Goal: Task Accomplishment & Management: Complete application form

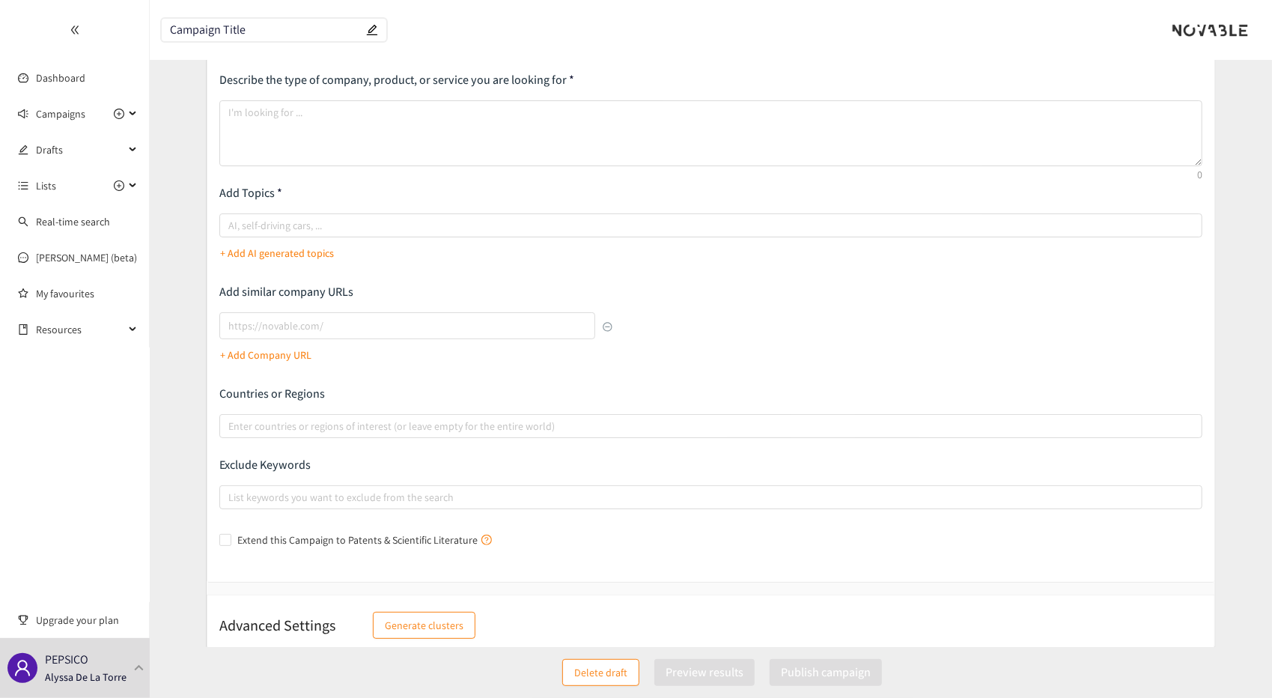
scroll to position [90, 0]
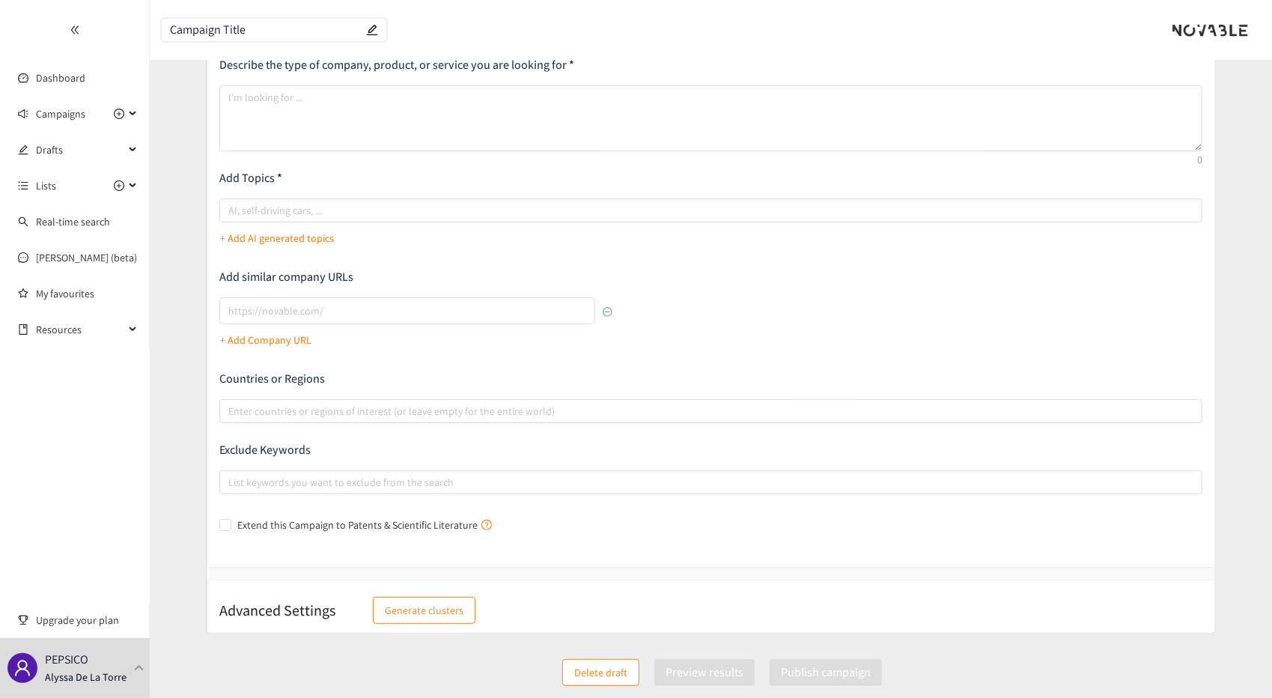
click at [434, 613] on span "Generate clusters" at bounding box center [424, 610] width 79 height 16
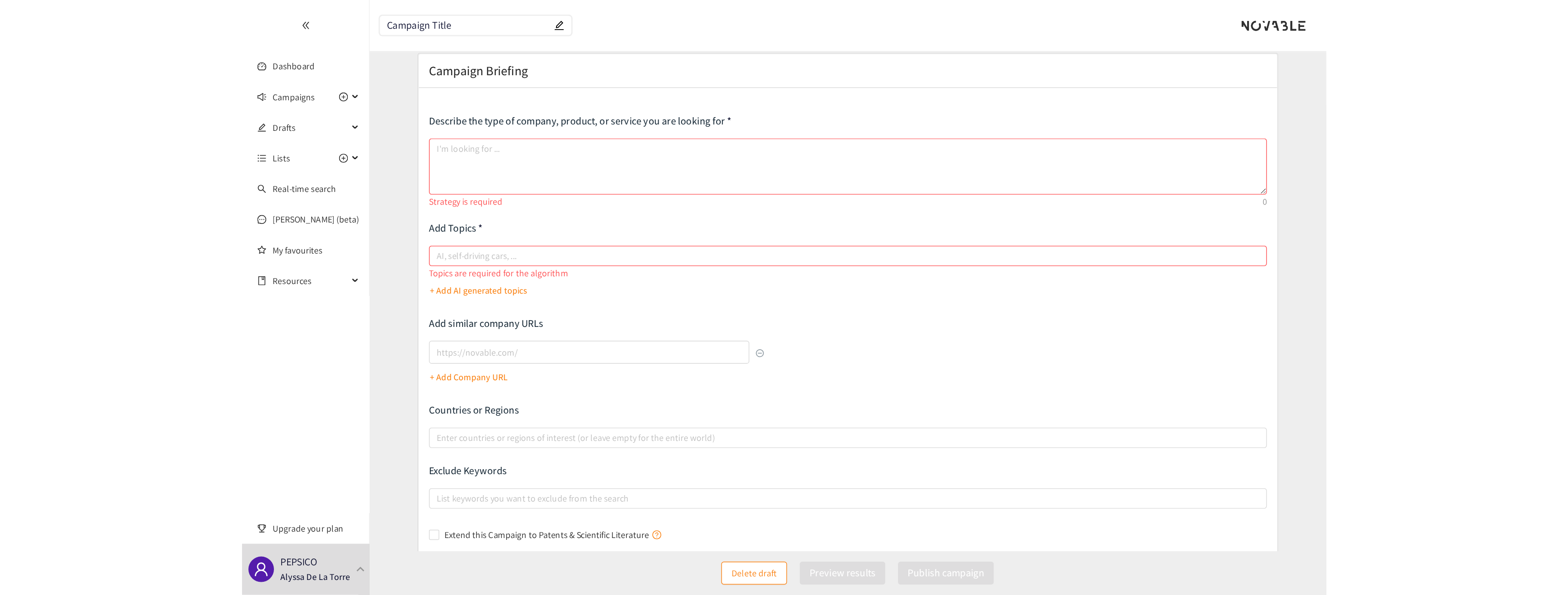
scroll to position [0, 0]
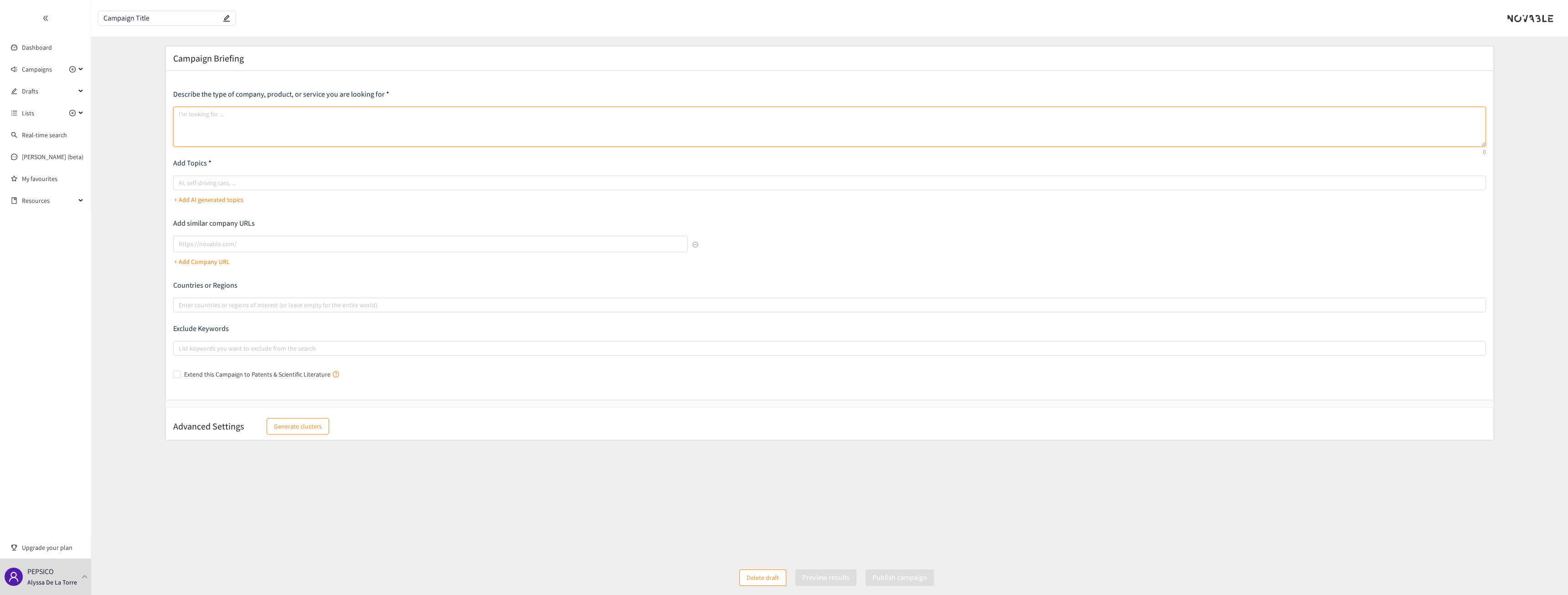
click at [209, 120] on textarea at bounding box center [830, 127] width 1313 height 40
paste textarea "We are looking for wearable technology solutions for manufacturing environments…"
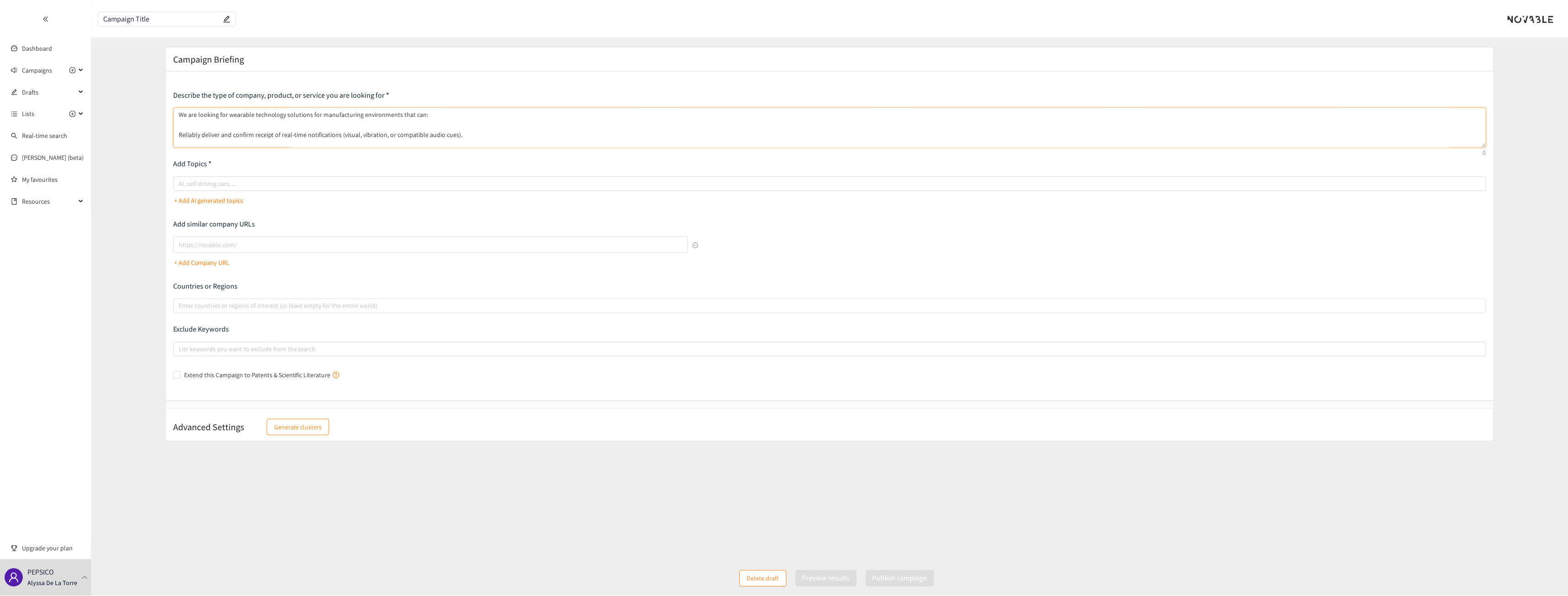
scroll to position [92, 0]
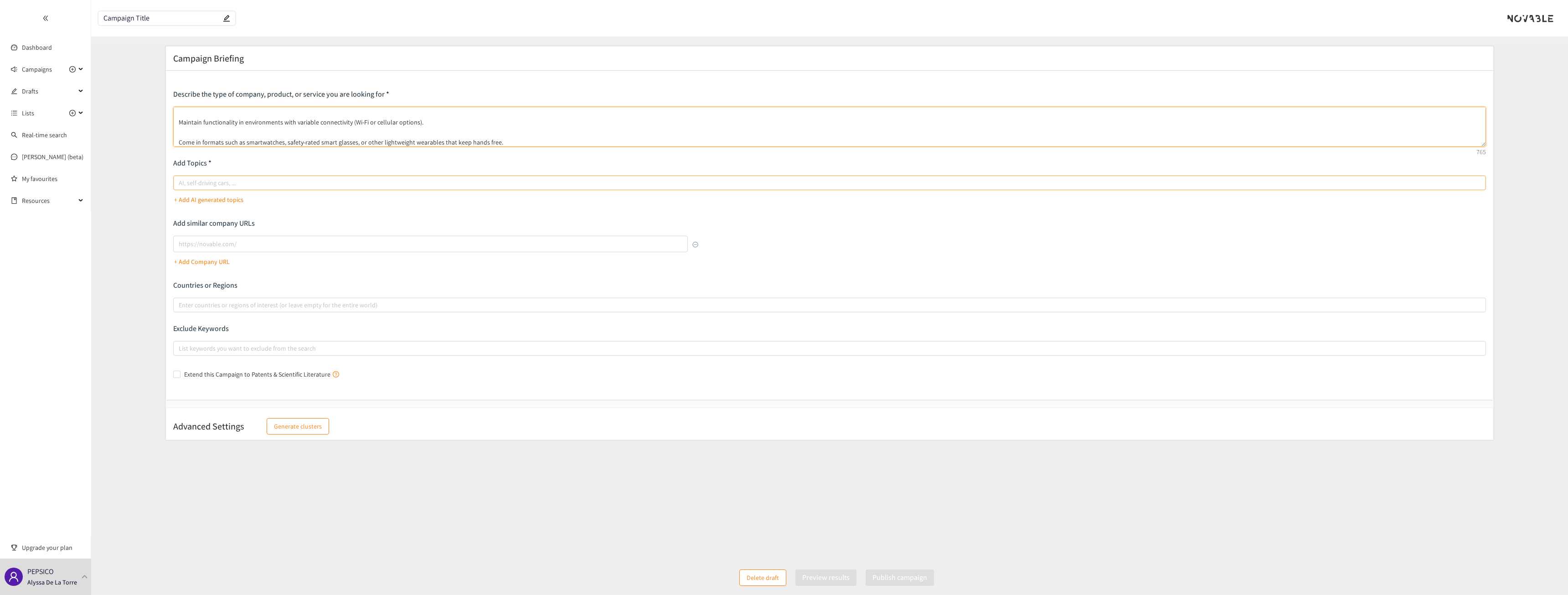
click at [200, 185] on div at bounding box center [825, 183] width 1299 height 11
type textarea "We are looking for wearable technology solutions for manufacturing environments…"
click at [181, 185] on input "AI, self-driving cars, ..." at bounding box center [180, 183] width 2 height 11
click at [246, 181] on div at bounding box center [825, 183] width 1299 height 11
click at [181, 181] on input "AI, self-driving cars, ..." at bounding box center [180, 183] width 2 height 11
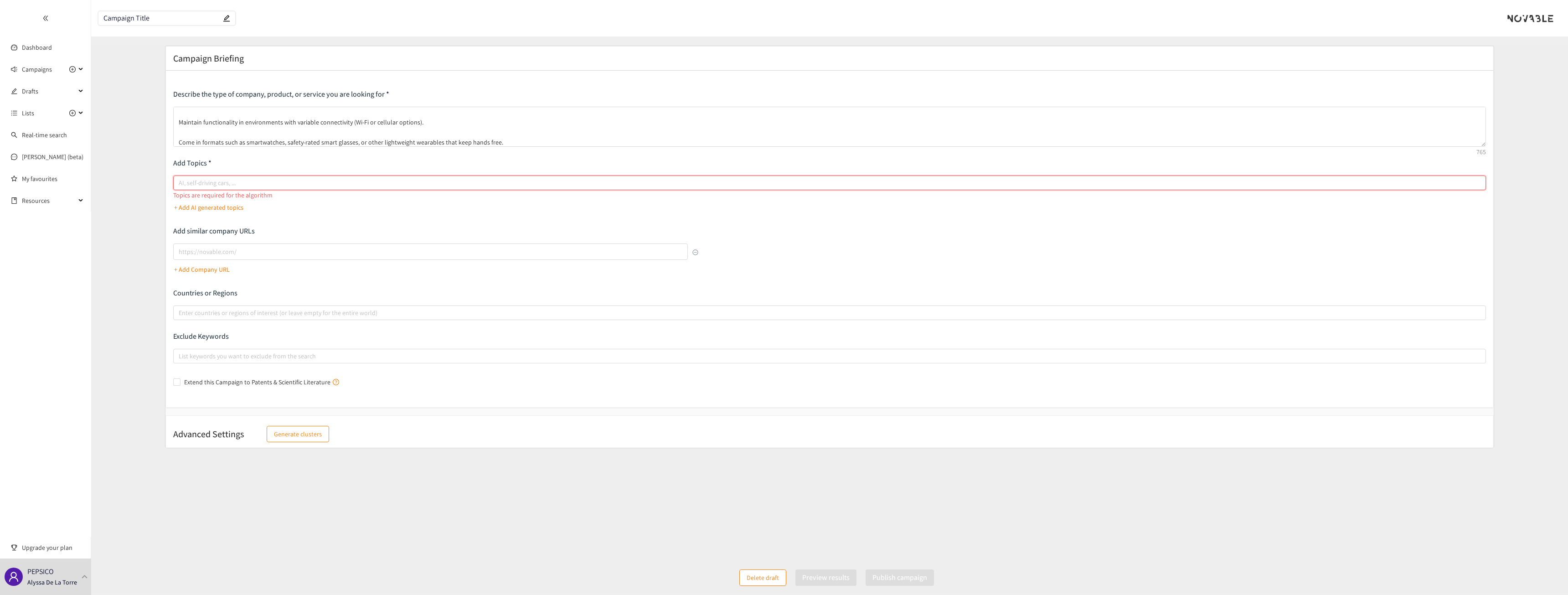
paste input "Wearable technology for industrial environments"
type input "Wearable technology for industrial environments"
click at [277, 222] on div "Describe the type of company, product, or service you are looking for We are lo…" at bounding box center [830, 239] width 1313 height 300
click at [211, 199] on p "+ Add AI generated topics" at bounding box center [209, 200] width 69 height 10
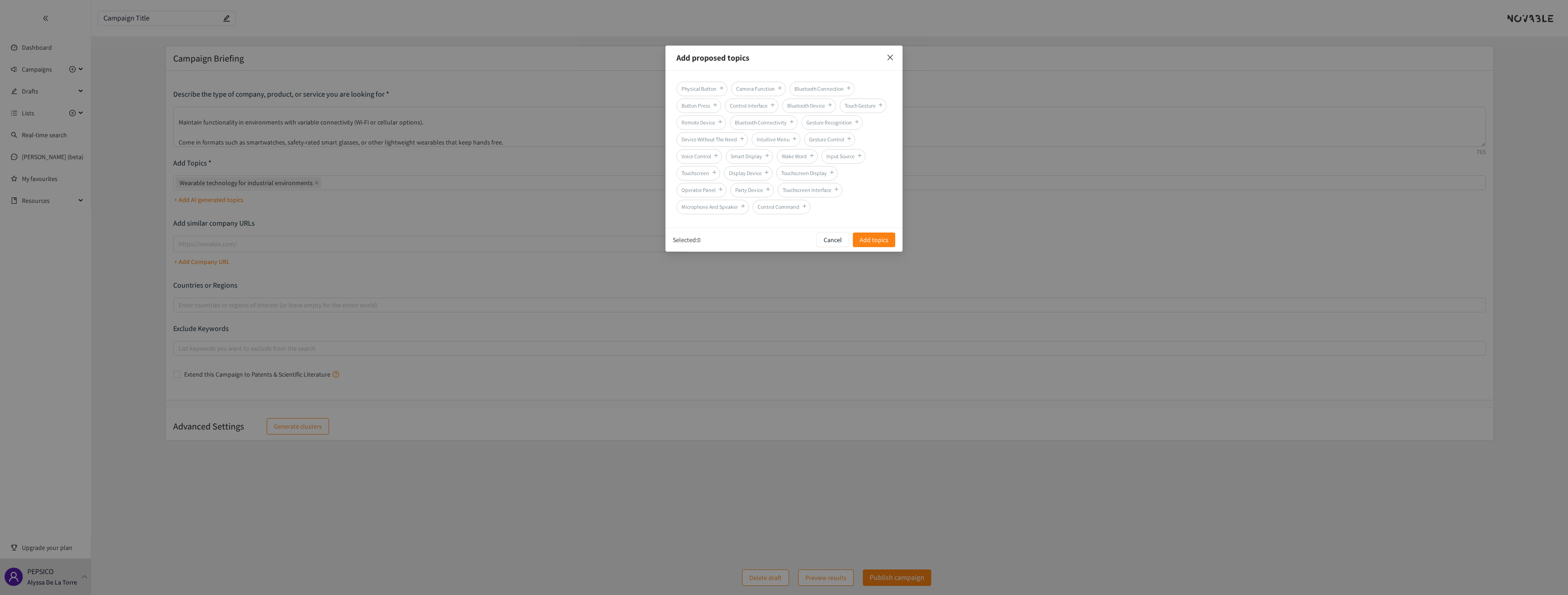
click at [774, 55] on span "Close" at bounding box center [890, 58] width 24 height 24
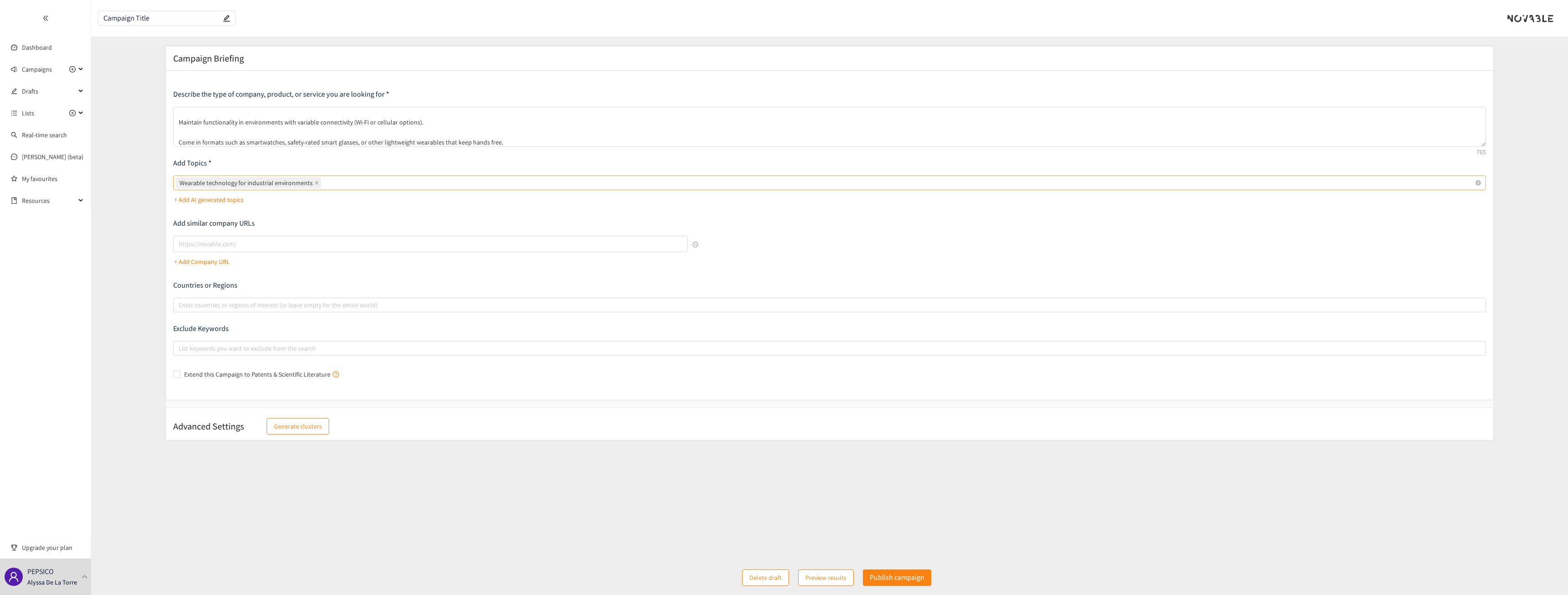
click at [346, 183] on div "Wearable technology for industrial environments" at bounding box center [825, 183] width 1299 height 13
click at [325, 183] on input "Wearable technology for industrial environments" at bounding box center [324, 183] width 2 height 11
paste input "Hands-free communication devices"
type input "Hands-free communication devices"
click at [453, 183] on div "Wearable technology for industrial environments Hands-free communication devices" at bounding box center [825, 183] width 1299 height 13
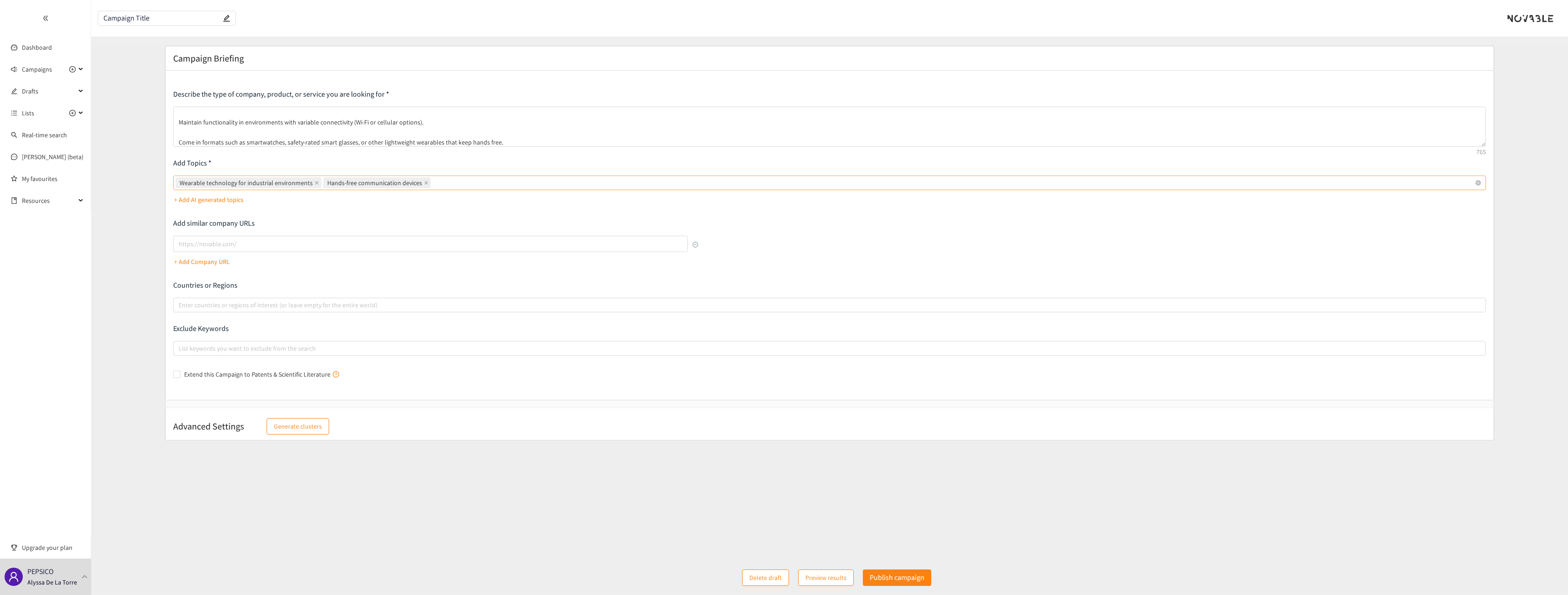
click at [435, 183] on input "Wearable technology for industrial environments Hands-free communication devices" at bounding box center [433, 183] width 2 height 11
paste input "Food-safe wearables"
type input "Food-safe wearables"
click at [507, 183] on div "Wearable technology for industrial environments Hands-free communication device…" at bounding box center [825, 183] width 1299 height 13
click at [505, 183] on input "Wearable technology for industrial environments, Hands-free communication devic…" at bounding box center [504, 183] width 2 height 11
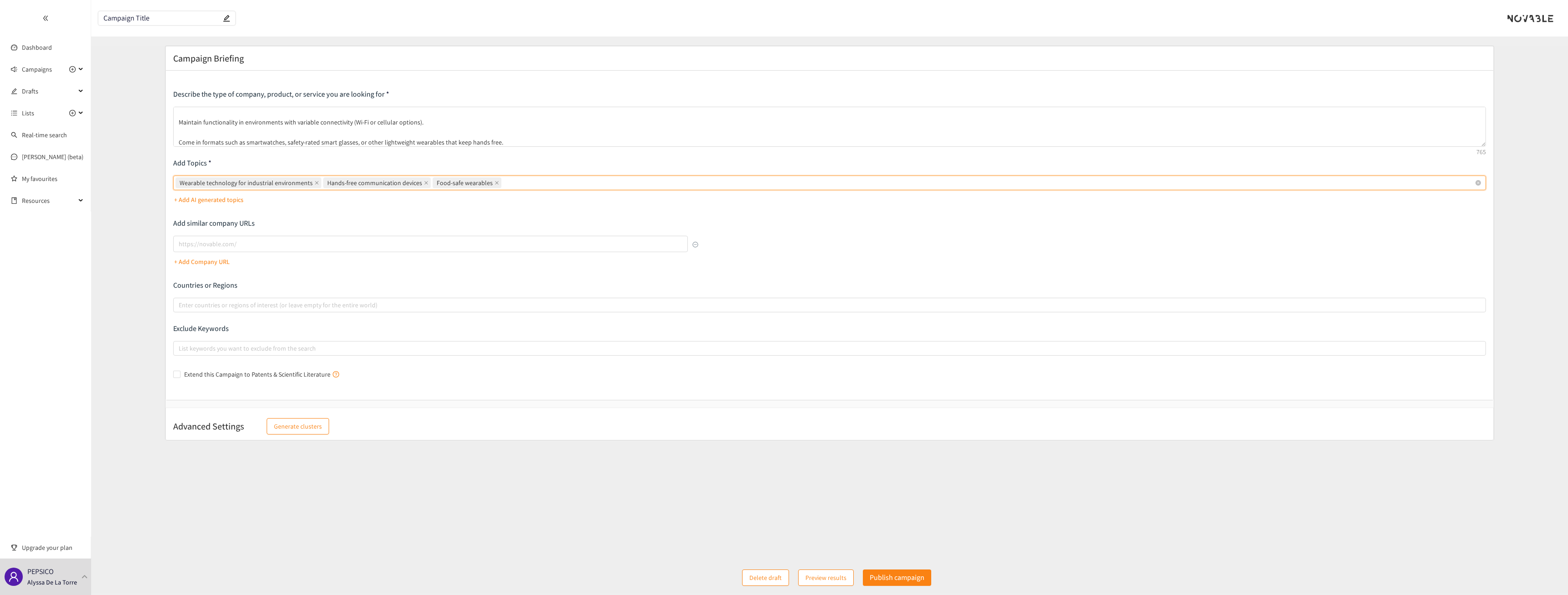
paste input "Wearable push notification systems"
type input "Wearable push notification systems"
click at [614, 181] on div "Wearable technology for industrial environments Hands-free communication device…" at bounding box center [825, 183] width 1299 height 13
click at [614, 181] on input "Wearable technology for industrial environments Hands-free communication device…" at bounding box center [615, 183] width 2 height 11
paste input "Real-time worker notification systems"
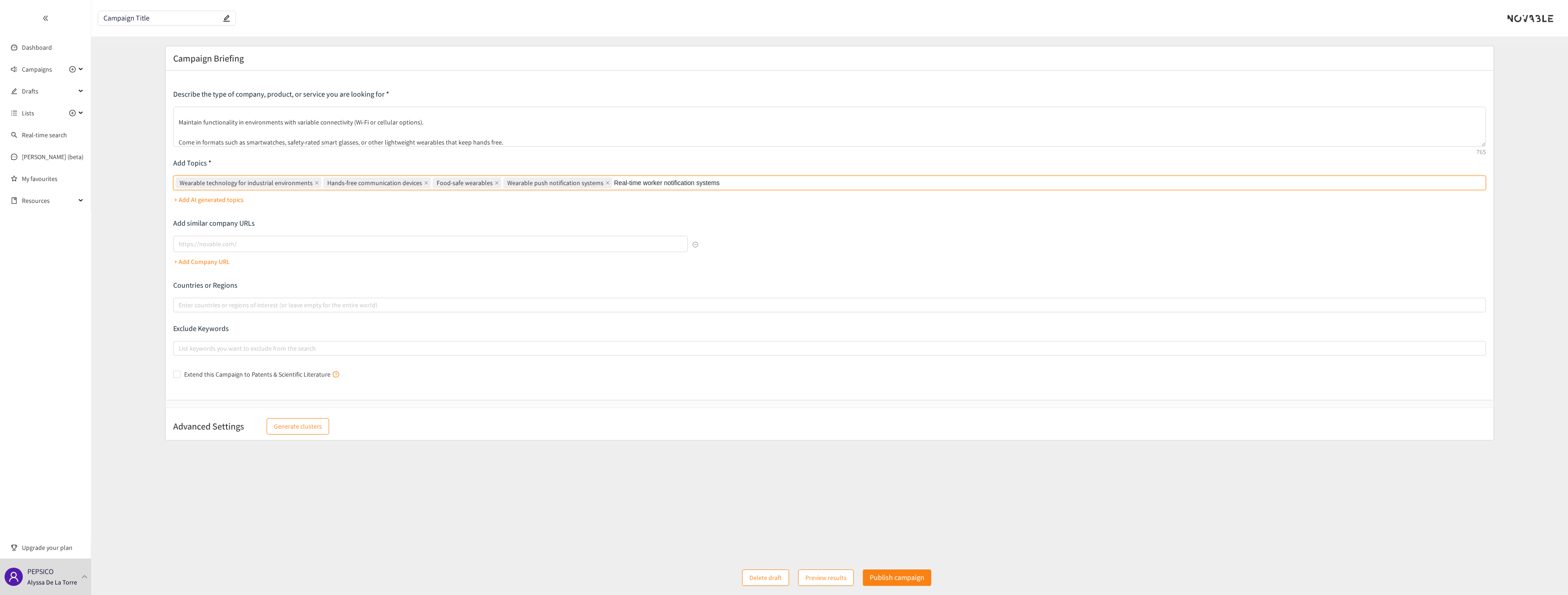
type input "Real-time worker notification systems"
click at [736, 179] on div "Wearable technology for industrial environments Hands-free communication device…" at bounding box center [825, 183] width 1299 height 13
click at [732, 179] on input "Wearable technology for industrial environments, Hands-free communication devic…" at bounding box center [731, 183] width 2 height 11
paste input "Directed work / task dispatch systems"
type input "Directed work / task dispatch systems"
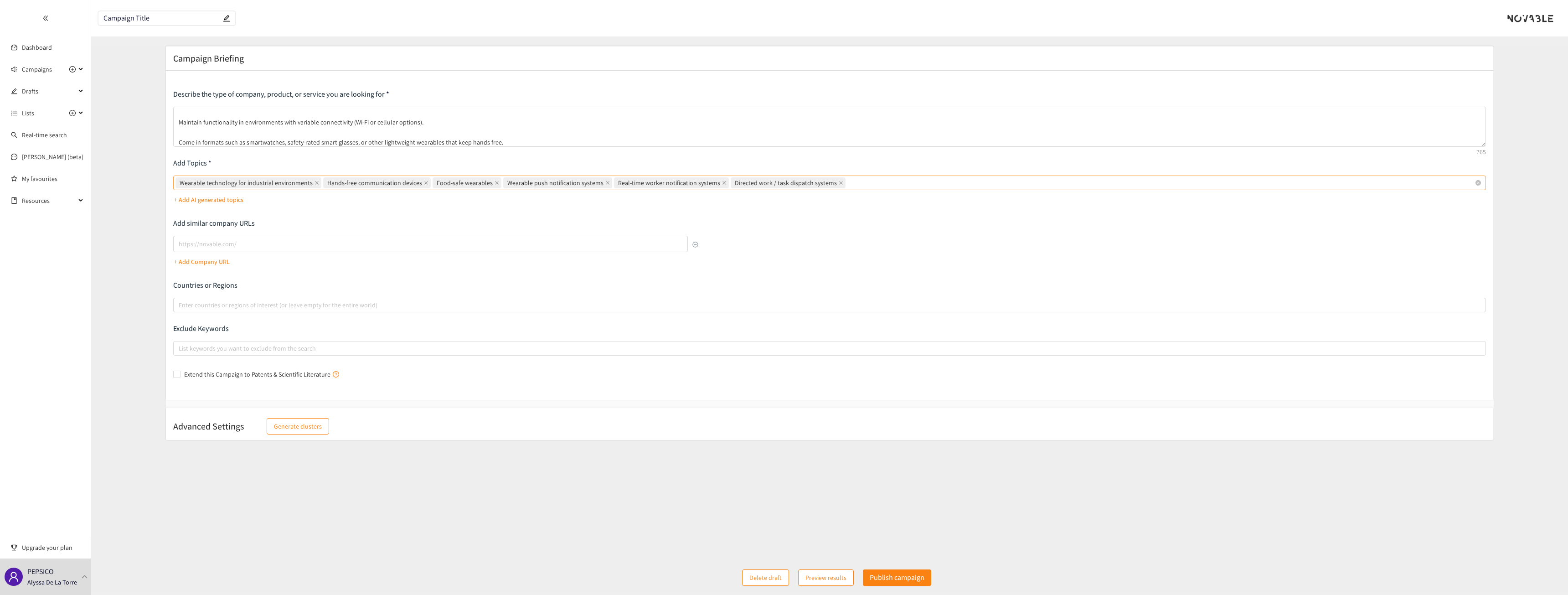
click at [774, 182] on div "Wearable technology for industrial environments Hands-free communication device…" at bounding box center [825, 183] width 1299 height 13
click at [774, 182] on input "Wearable technology for industrial environments Hands-free communication device…" at bounding box center [848, 183] width 2 height 11
paste input "Connected worker solutions"
type input "Connected worker solutions"
click at [774, 175] on div "Wearable technology for industrial environments Hands-free communication device…" at bounding box center [830, 183] width 1313 height 15
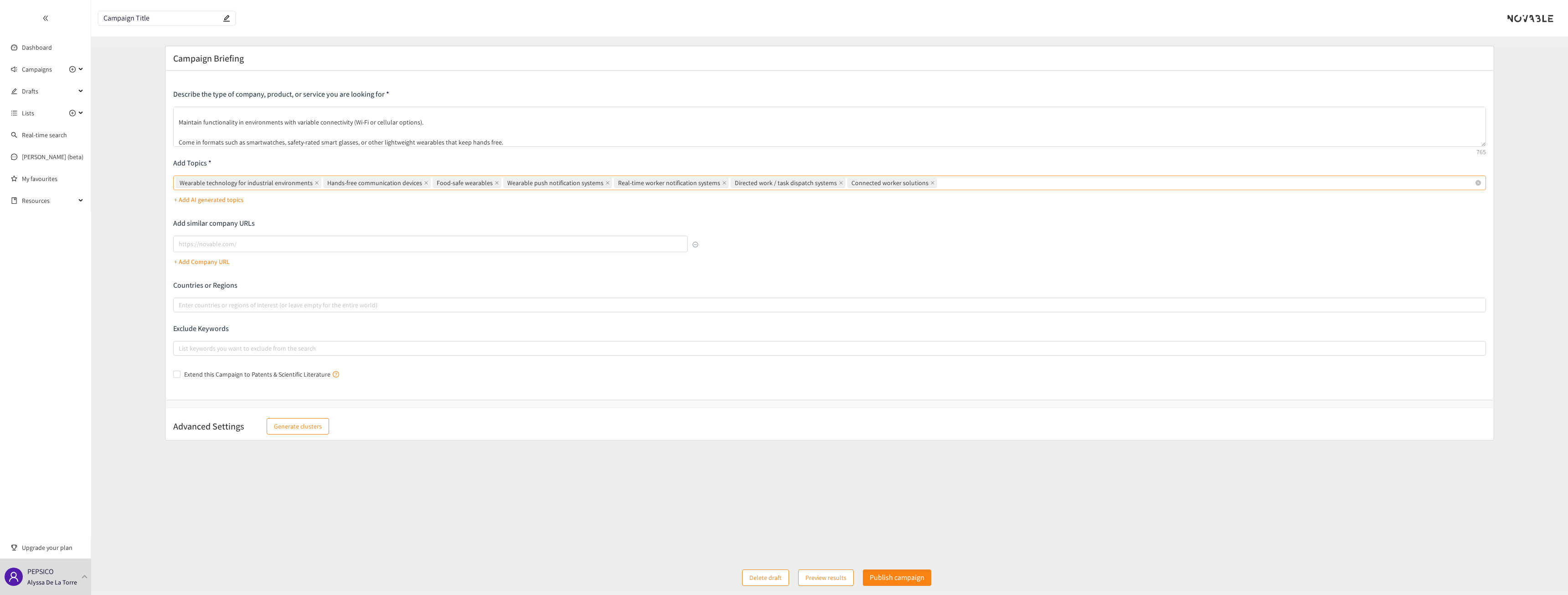
click at [774, 177] on input "Wearable technology for industrial environments Hands-free communication device…" at bounding box center [940, 183] width 2 height 11
paste input "Industry 4.0 wearables"
type input "Industry 4.0 wearables"
click at [206, 198] on p "+ Add AI generated topics" at bounding box center [209, 200] width 69 height 10
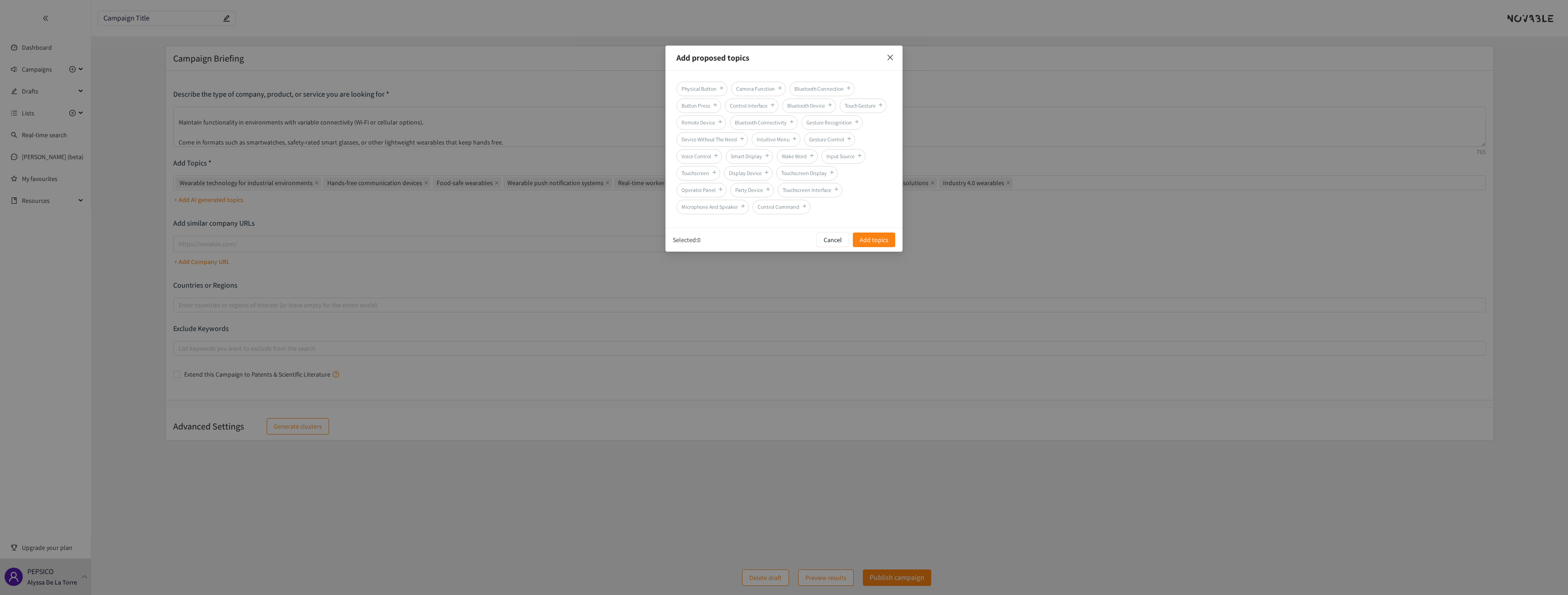
click at [774, 49] on span "Close" at bounding box center [890, 58] width 24 height 24
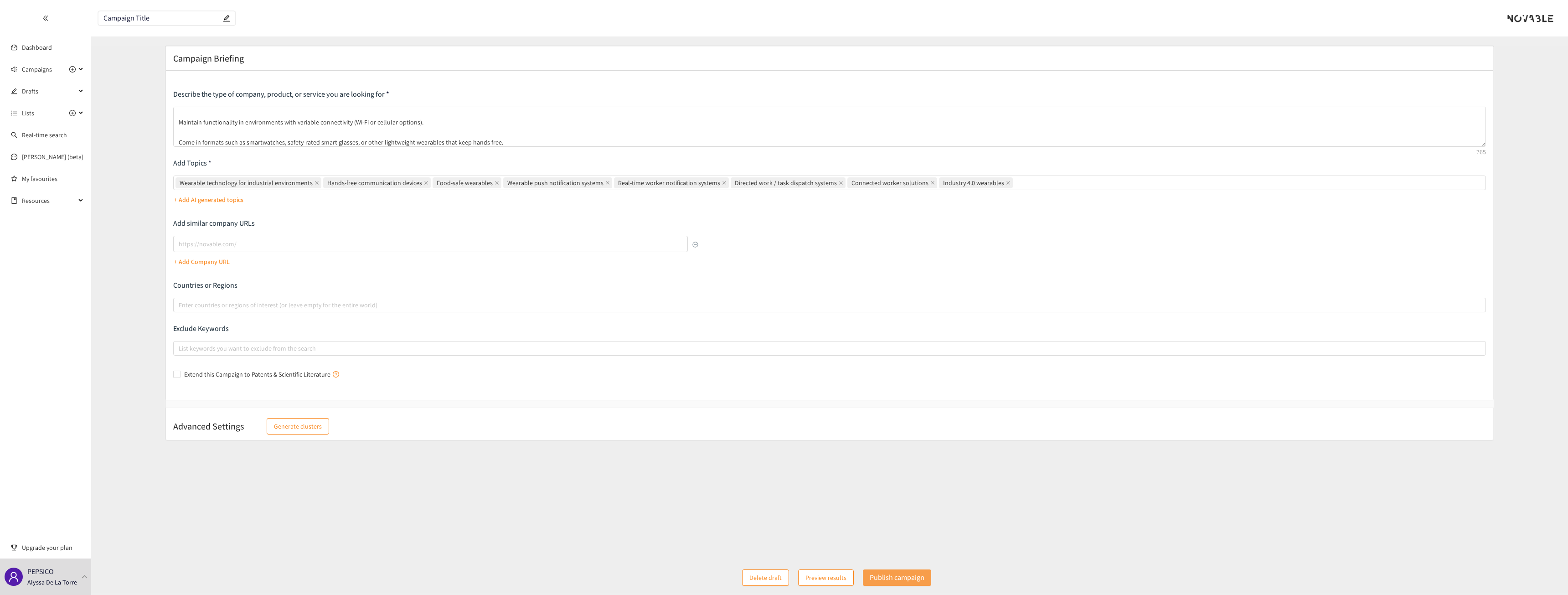
drag, startPoint x: 893, startPoint y: 580, endPoint x: 906, endPoint y: 577, distance: 13.3
click at [774, 424] on p "Publish campaign" at bounding box center [897, 577] width 55 height 12
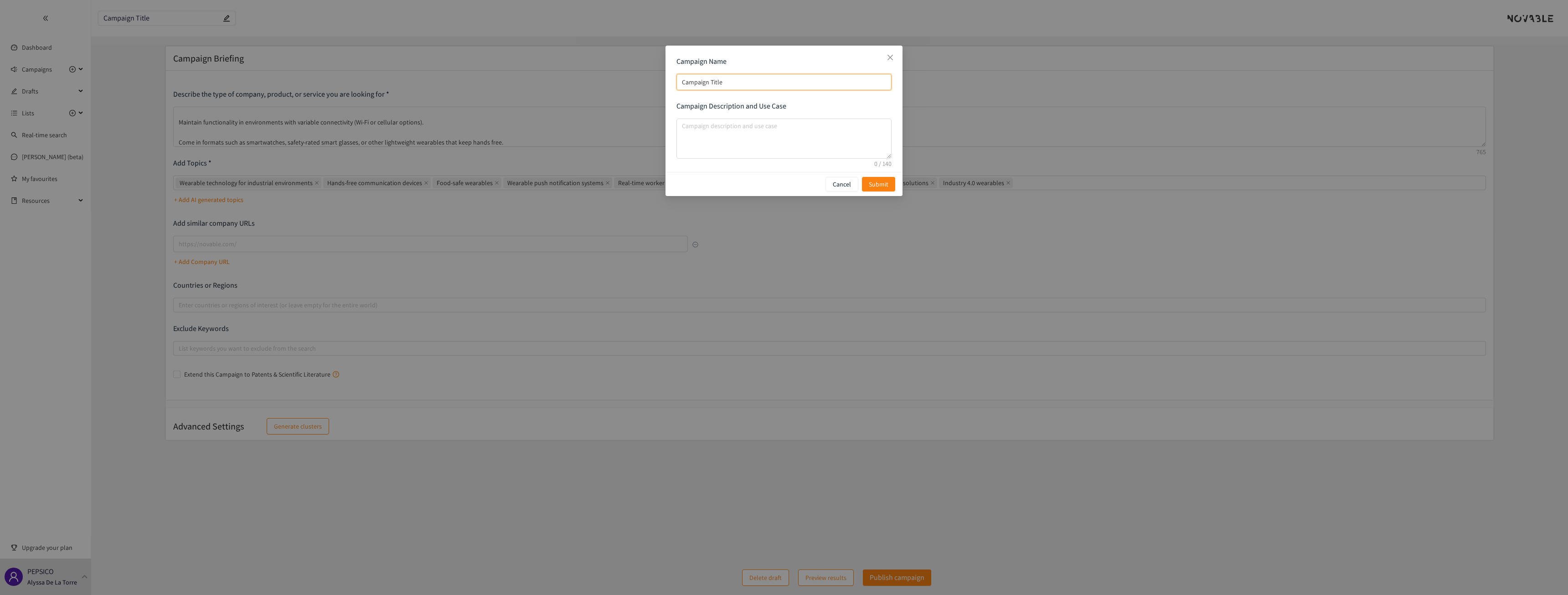
drag, startPoint x: 747, startPoint y: 80, endPoint x: 614, endPoint y: 69, distance: 133.5
click at [614, 69] on div "Campaign Name Campaign Title Campaign Description and Use Case Cancel Submit" at bounding box center [784, 297] width 1568 height 595
click at [740, 88] on input "Campaign Title" at bounding box center [783, 82] width 215 height 16
click at [746, 83] on input "Campaign Title" at bounding box center [783, 82] width 215 height 16
drag, startPoint x: 753, startPoint y: 80, endPoint x: 575, endPoint y: 76, distance: 178.0
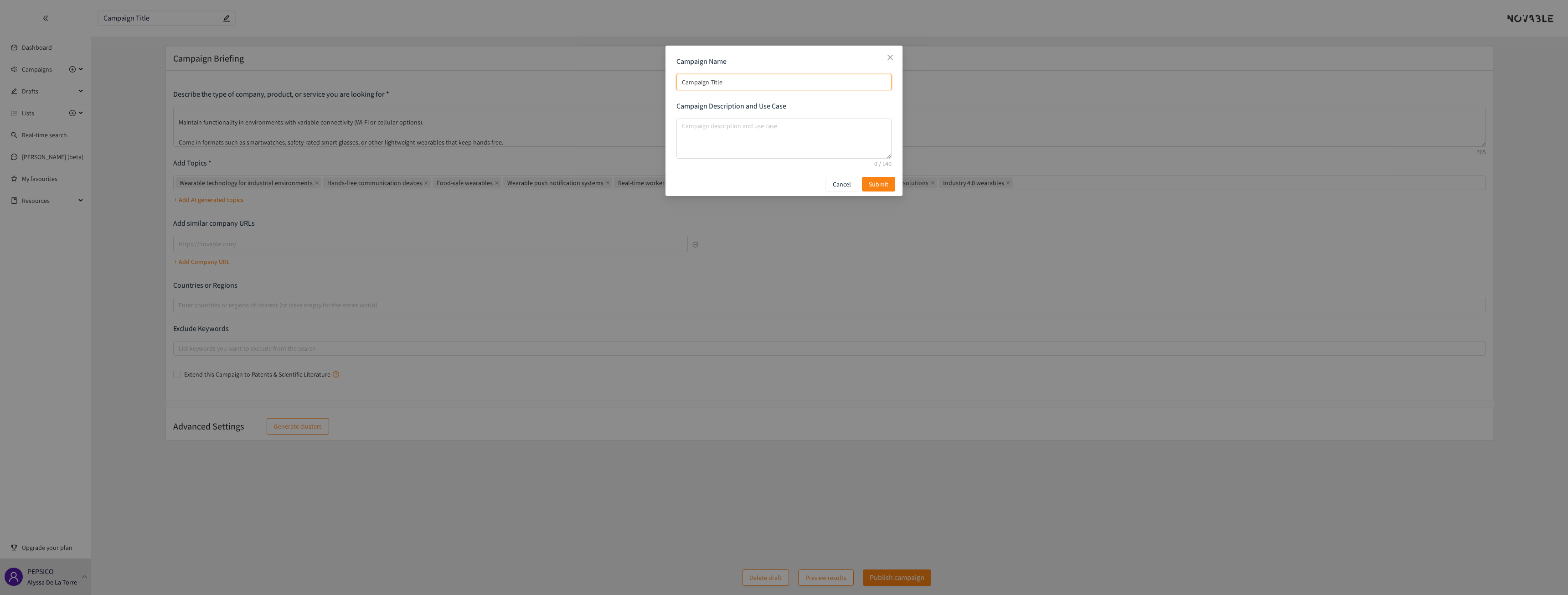
click at [575, 76] on div "Campaign Name Campaign Title Campaign Description and Use Case Cancel Submit" at bounding box center [784, 297] width 1568 height 595
paste input "Directed Worker Wearables – Manufacturing"
type input "Directed Worker Wearables – Manufacturing"
click at [707, 130] on textarea "campaign description and use case" at bounding box center [783, 139] width 215 height 40
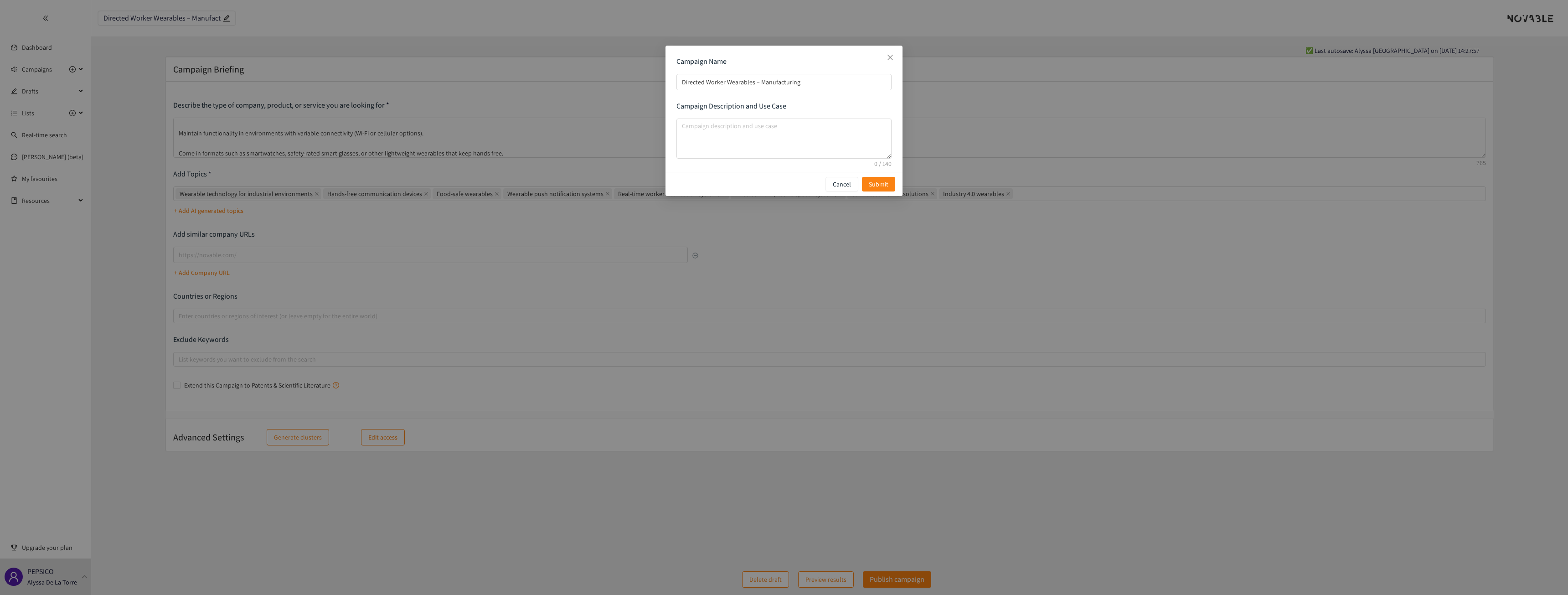
click at [318, 158] on div "Campaign Name Directed Worker Wearables – Manufacturing Campaign Description an…" at bounding box center [784, 297] width 1568 height 595
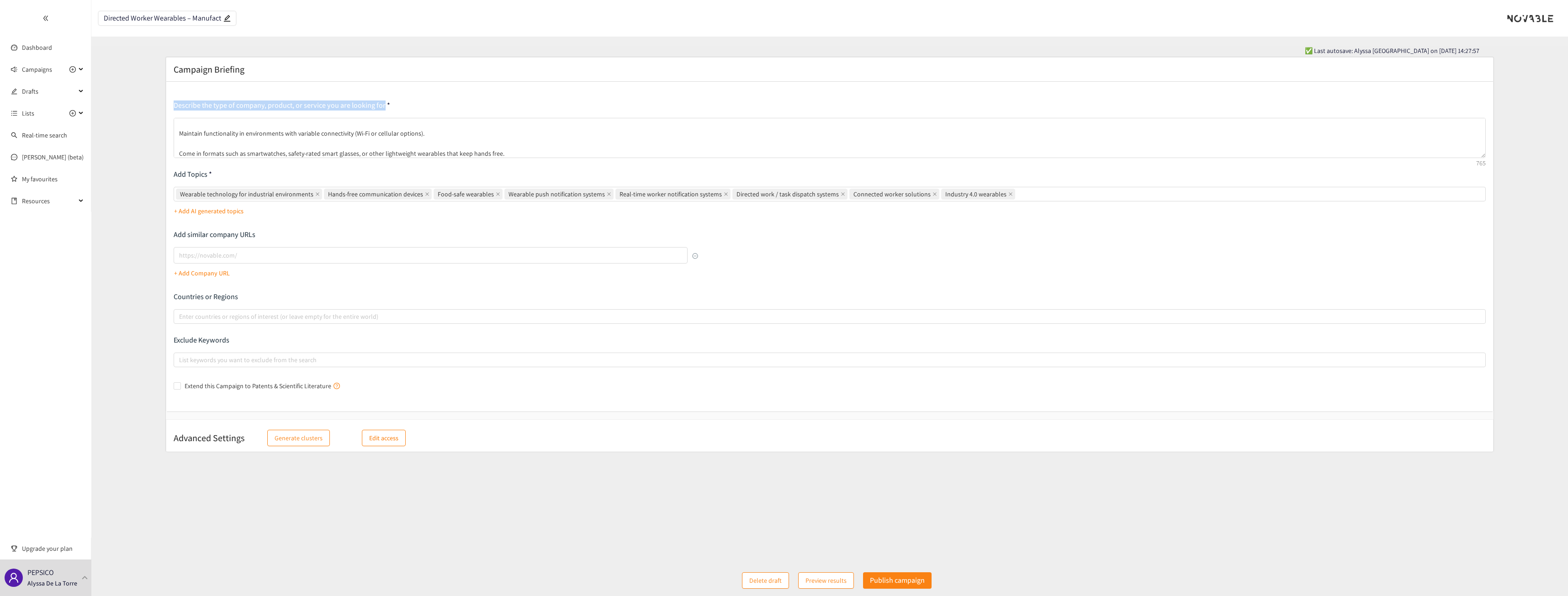
drag, startPoint x: 387, startPoint y: 104, endPoint x: 149, endPoint y: 99, distance: 238.1
click at [149, 99] on form "Campaign Briefing Describe the type of company, product, or service you are loo…" at bounding box center [830, 315] width 1476 height 517
copy p "Describe the type of company, product, or service you are looking for"
click at [326, 148] on textarea "We are looking for wearable technology solutions for manufacturing environments…" at bounding box center [830, 138] width 1312 height 40
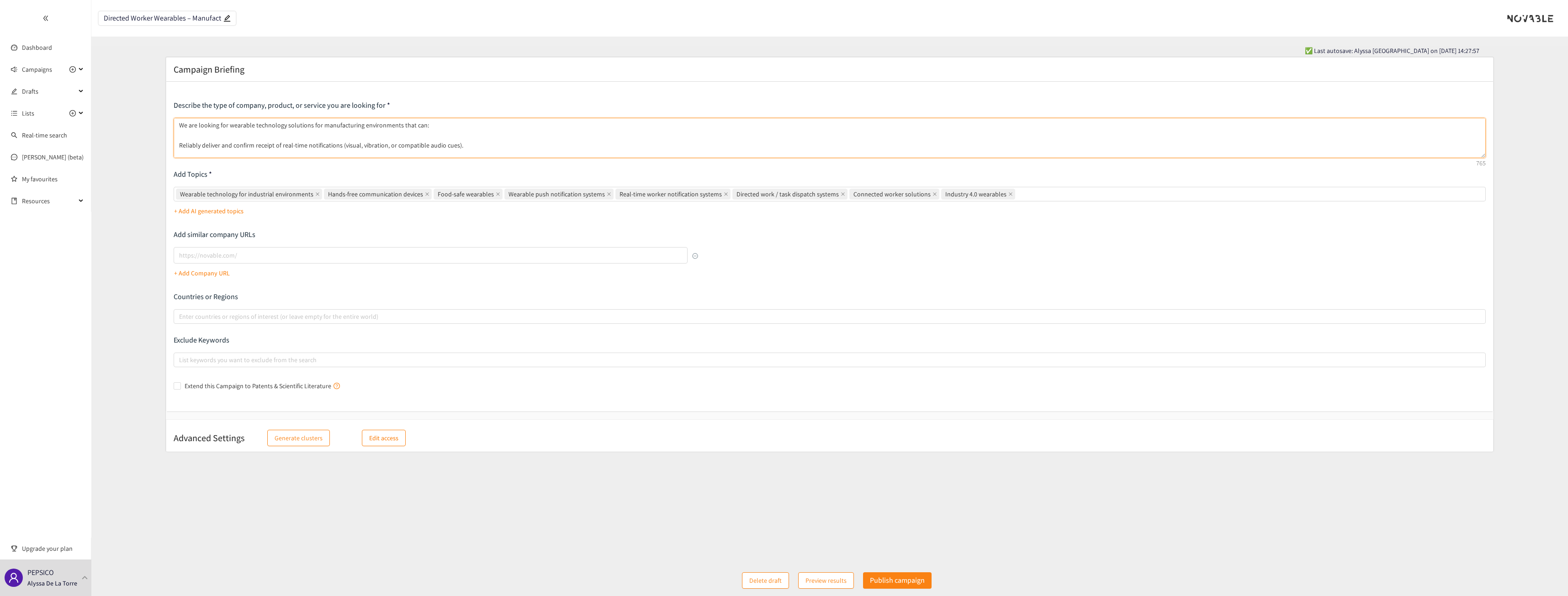
click at [313, 139] on textarea "We are looking for wearable technology solutions for manufacturing environments…" at bounding box center [830, 138] width 1312 height 40
click at [491, 146] on textarea "We are looking for wearable technology solutions for manufacturing environments…" at bounding box center [830, 138] width 1312 height 40
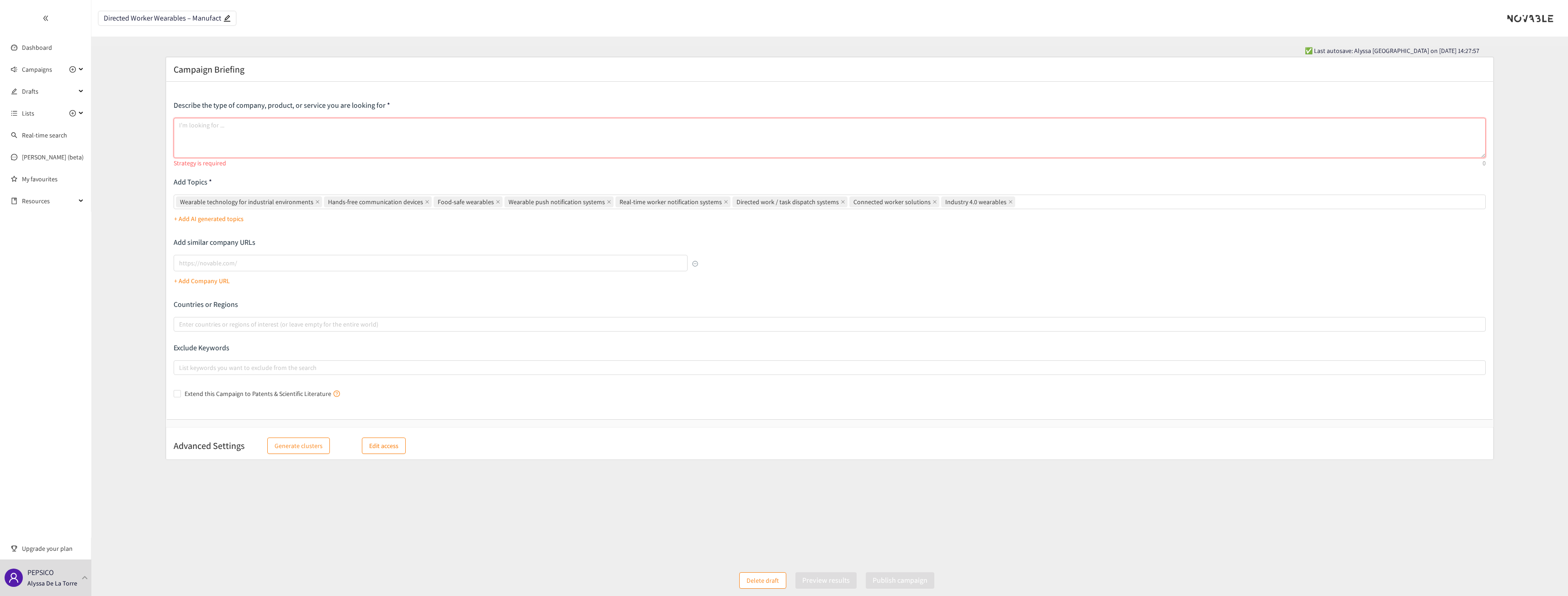
paste textarea "We are seeking companies that develop wearable technology solutions for manufac…"
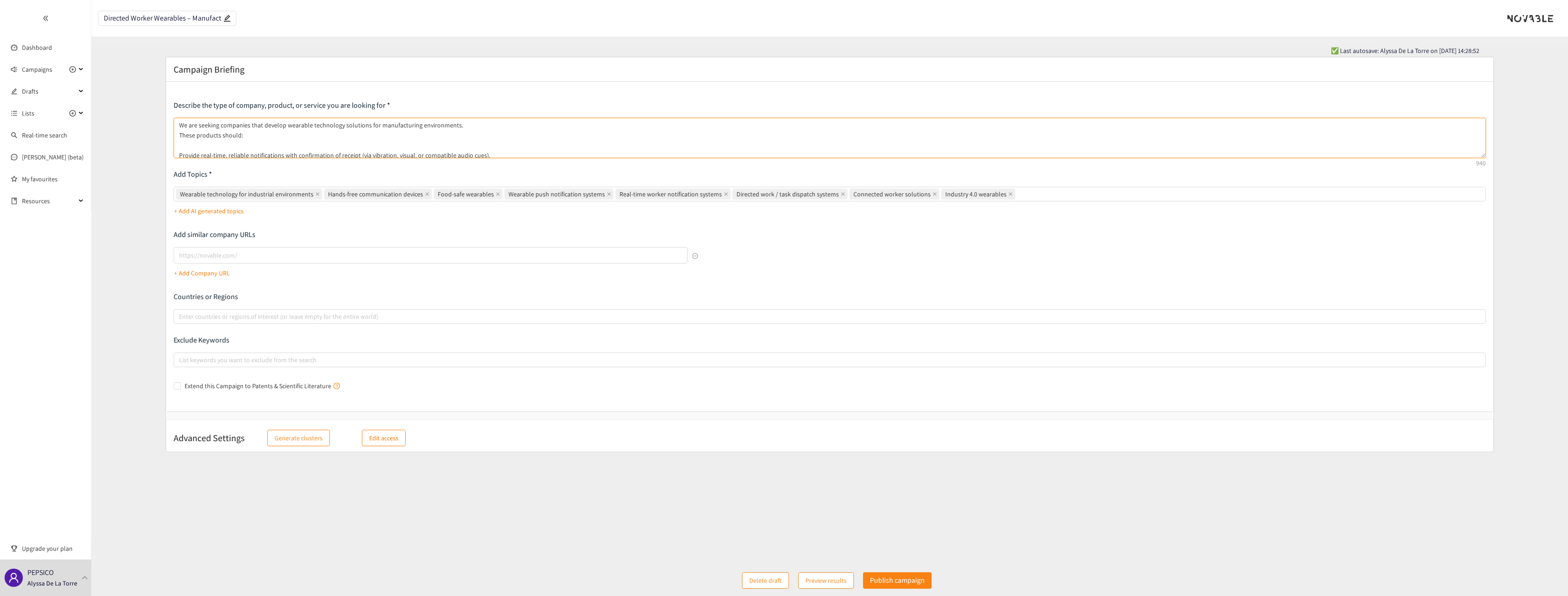
click at [178, 134] on textarea "We are seeking companies that develop wearable technology solutions for manufac…" at bounding box center [830, 138] width 1312 height 40
click at [177, 154] on textarea "We are seeking companies that develop wearable technology solutions for manufac…" at bounding box center [830, 138] width 1312 height 40
click at [510, 145] on textarea "We are seeking companies that develop wearable technology solutions for manufac…" at bounding box center [830, 138] width 1312 height 40
click at [479, 155] on textarea "We are seeking companies that develop wearable technology solutions for manufac…" at bounding box center [830, 138] width 1312 height 40
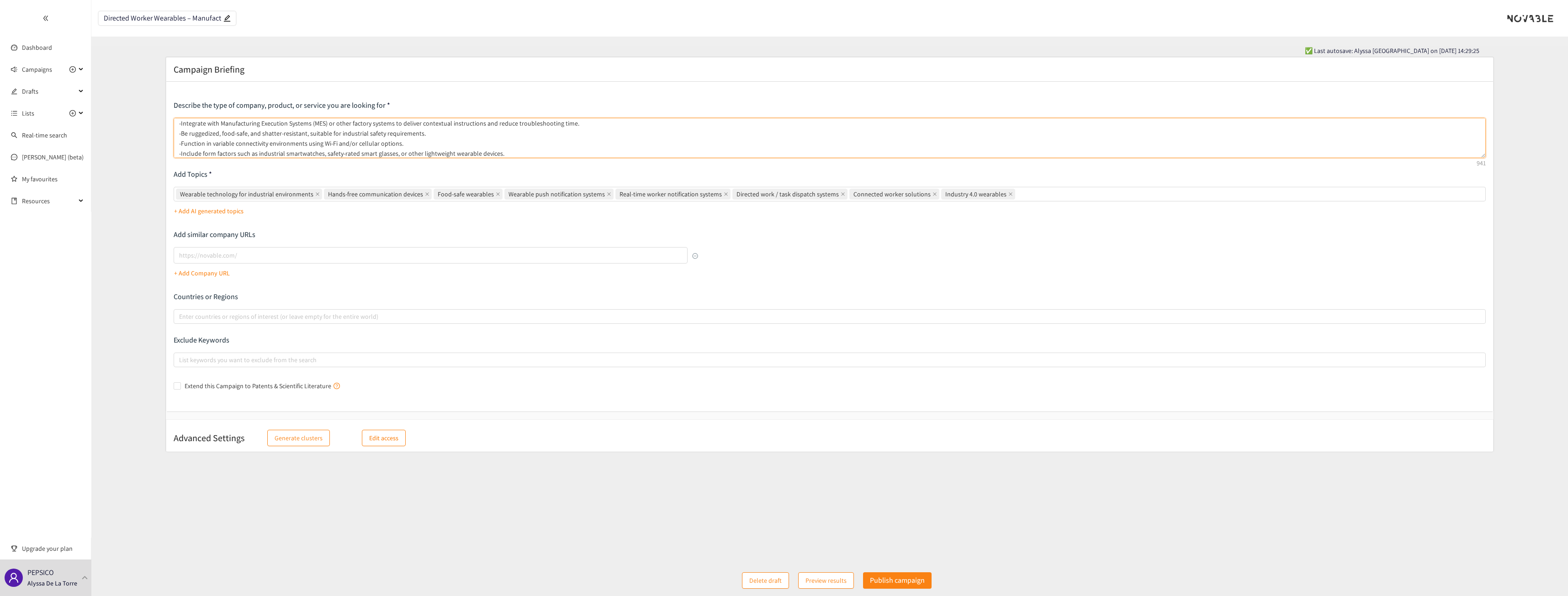
scroll to position [52, 0]
click at [181, 152] on textarea "We are seeking companies that develop wearable technology solutions for manufac…" at bounding box center [830, 138] width 1312 height 40
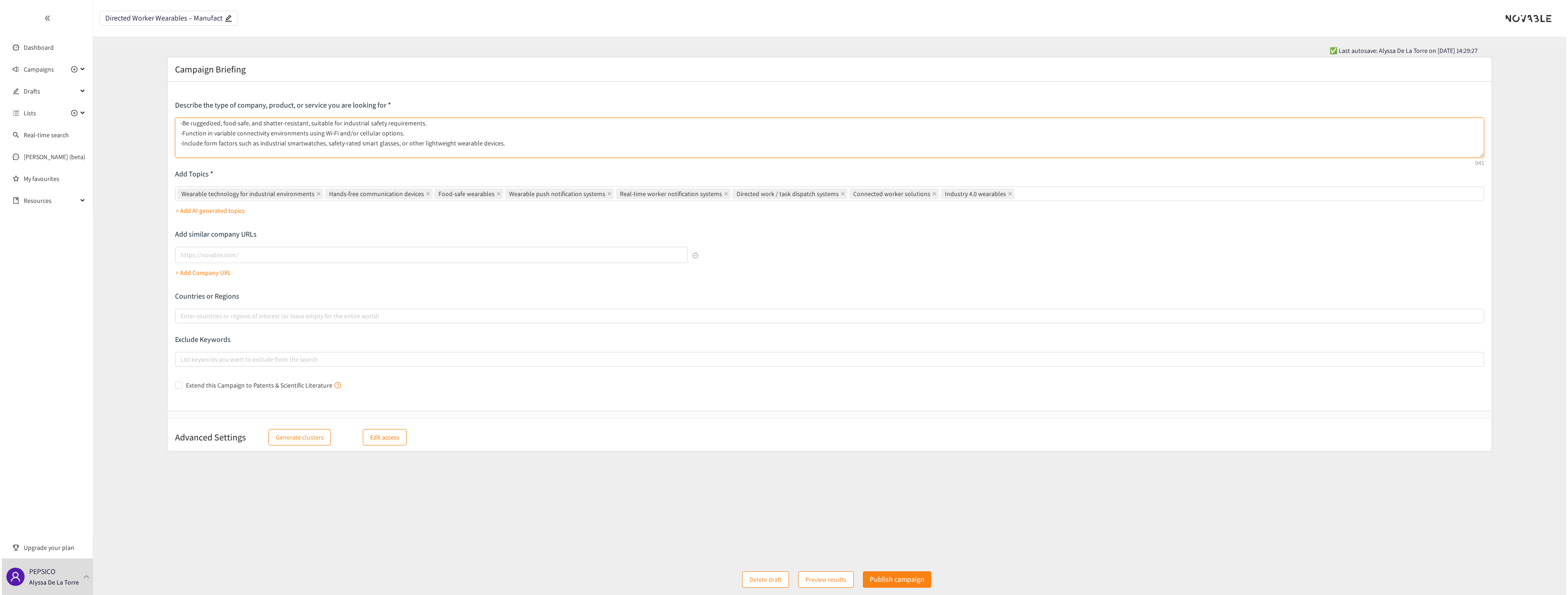
scroll to position [62, 0]
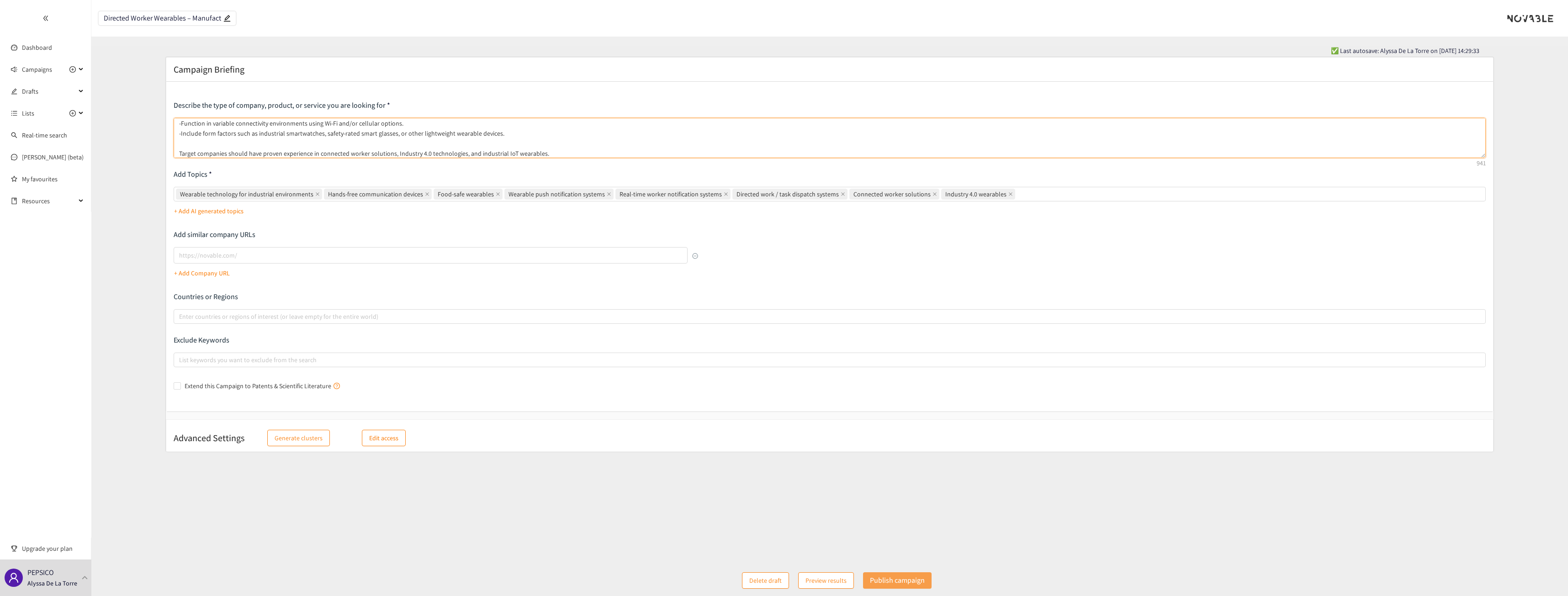
type textarea "We are seeking companies that develop wearable technology solutions for manufac…"
click at [776, 425] on p "Publish campaign" at bounding box center [897, 580] width 55 height 12
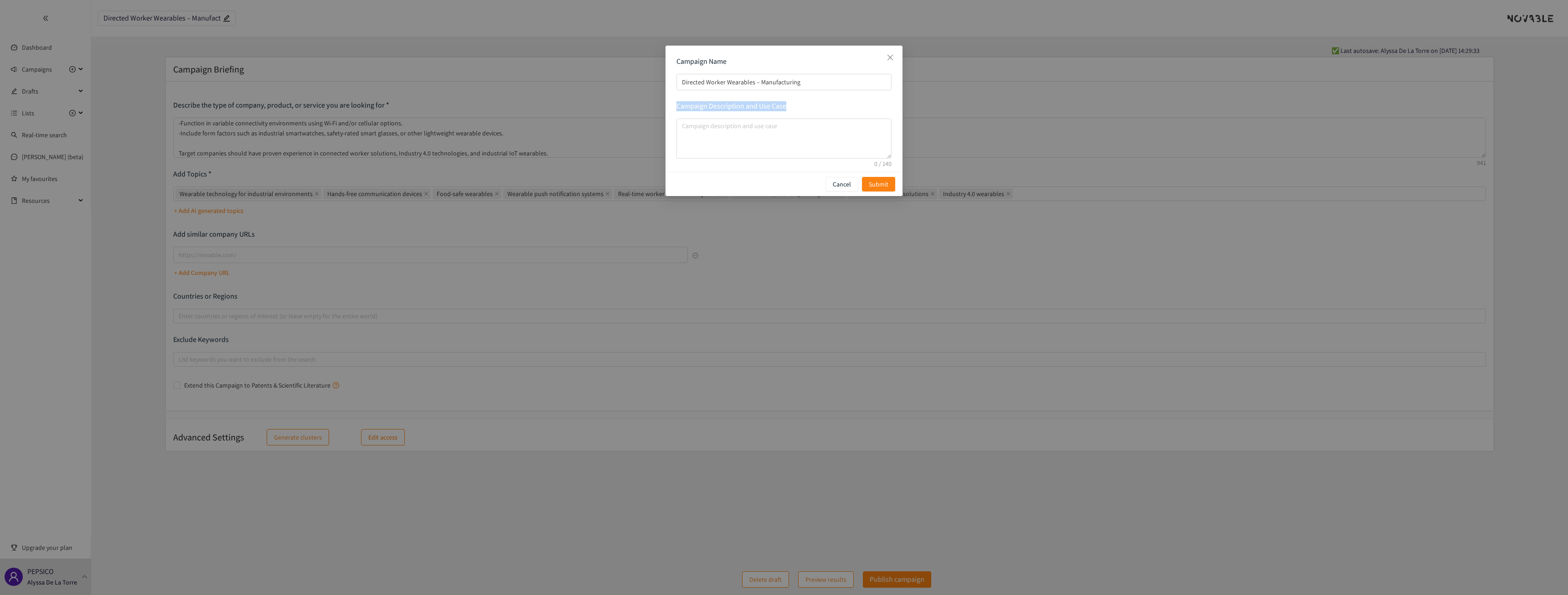
drag, startPoint x: 791, startPoint y: 107, endPoint x: 635, endPoint y: 106, distance: 156.0
click at [635, 106] on div "Campaign Name Directed Worker Wearables – Manufacturing Campaign Description an…" at bounding box center [784, 297] width 1568 height 595
copy p "Campaign Description and Use Case"
click at [701, 128] on textarea "campaign description and use case" at bounding box center [783, 139] width 215 height 40
paste textarea "We are scouting for wearable technology solutions designed for manufacturing an…"
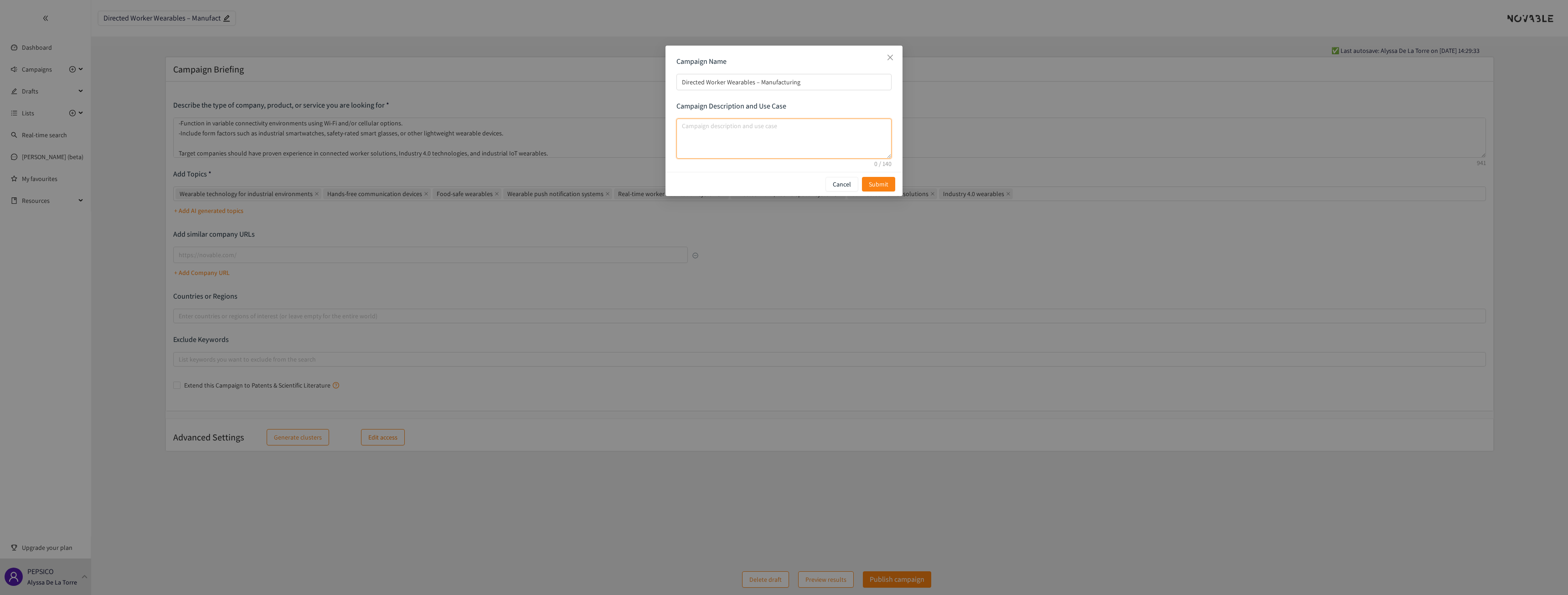
type textarea "We are scouting for wearable technology solutions designed for manufacturing an…"
click at [729, 138] on textarea "We are scouting for wearable technology solutions designed for manufacturing an…" at bounding box center [783, 139] width 215 height 40
drag, startPoint x: 724, startPoint y: 146, endPoint x: 648, endPoint y: 102, distance: 87.8
click at [648, 102] on div "Campaign Name Directed Worker Wearables – Manufacturing Campaign Description an…" at bounding box center [784, 297] width 1568 height 595
click at [774, 133] on textarea "campaign description and use case" at bounding box center [783, 139] width 215 height 40
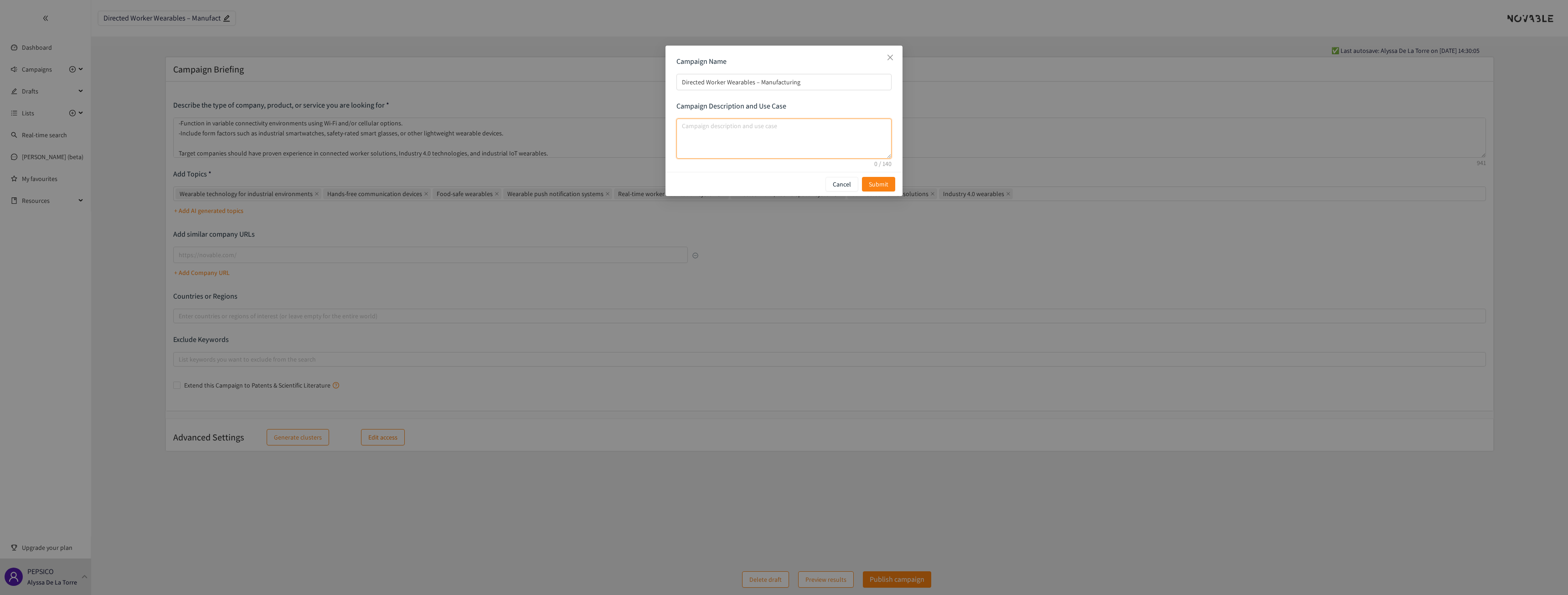
paste textarea "Campaign Description: Wearable tech for manufacturing: rugged, food-safe device…"
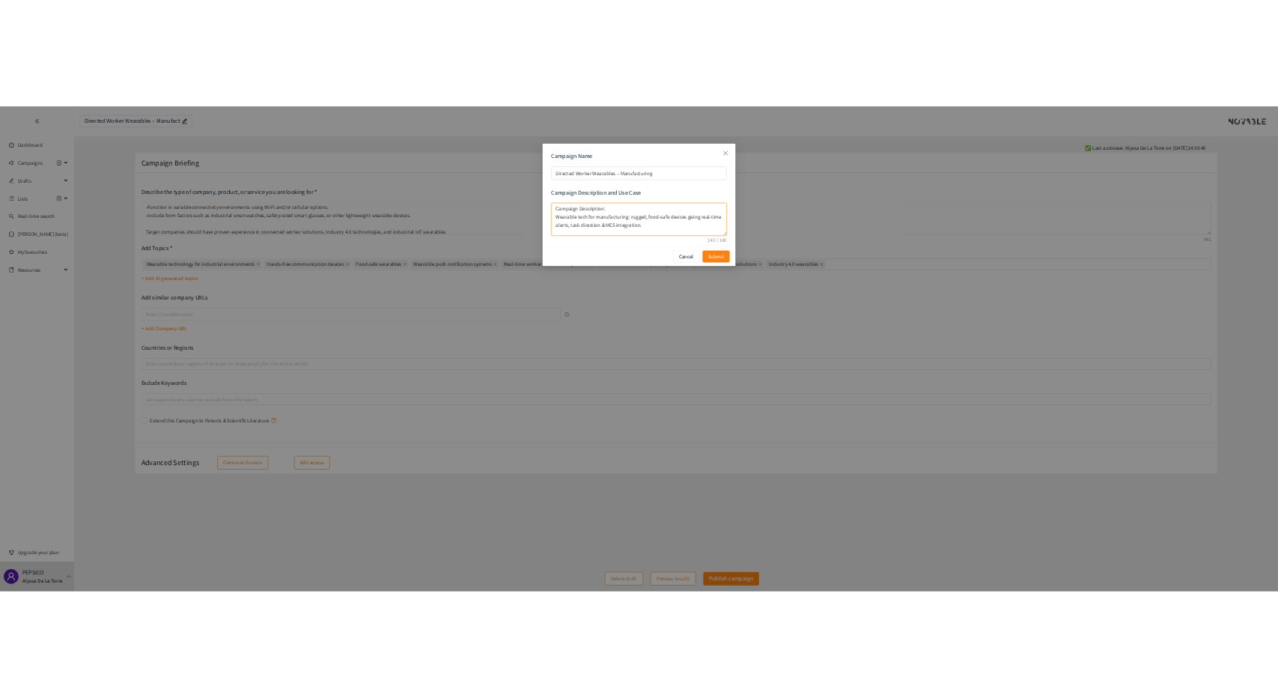
scroll to position [0, 0]
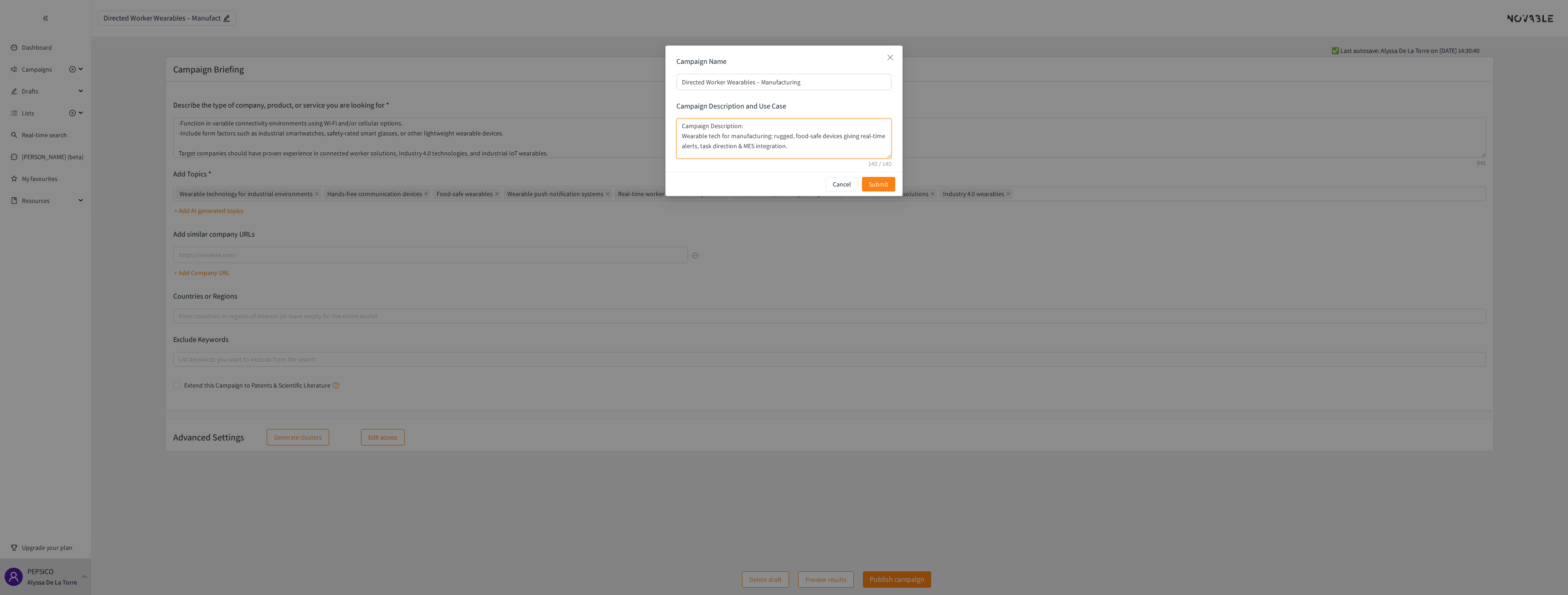
drag, startPoint x: 748, startPoint y: 124, endPoint x: 647, endPoint y: 122, distance: 101.0
click at [647, 122] on div "Campaign Name Directed Worker Wearables – Manufacturing Campaign Description an…" at bounding box center [784, 297] width 1568 height 595
drag, startPoint x: 796, startPoint y: 144, endPoint x: 533, endPoint y: 89, distance: 268.7
click at [533, 89] on div "Campaign Name Directed Worker Wearables – Manufacturing Campaign Description an…" at bounding box center [784, 297] width 1568 height 595
paste textarea "Rugged, food-safe wearables for manufacturing that give real-time alerts & task…"
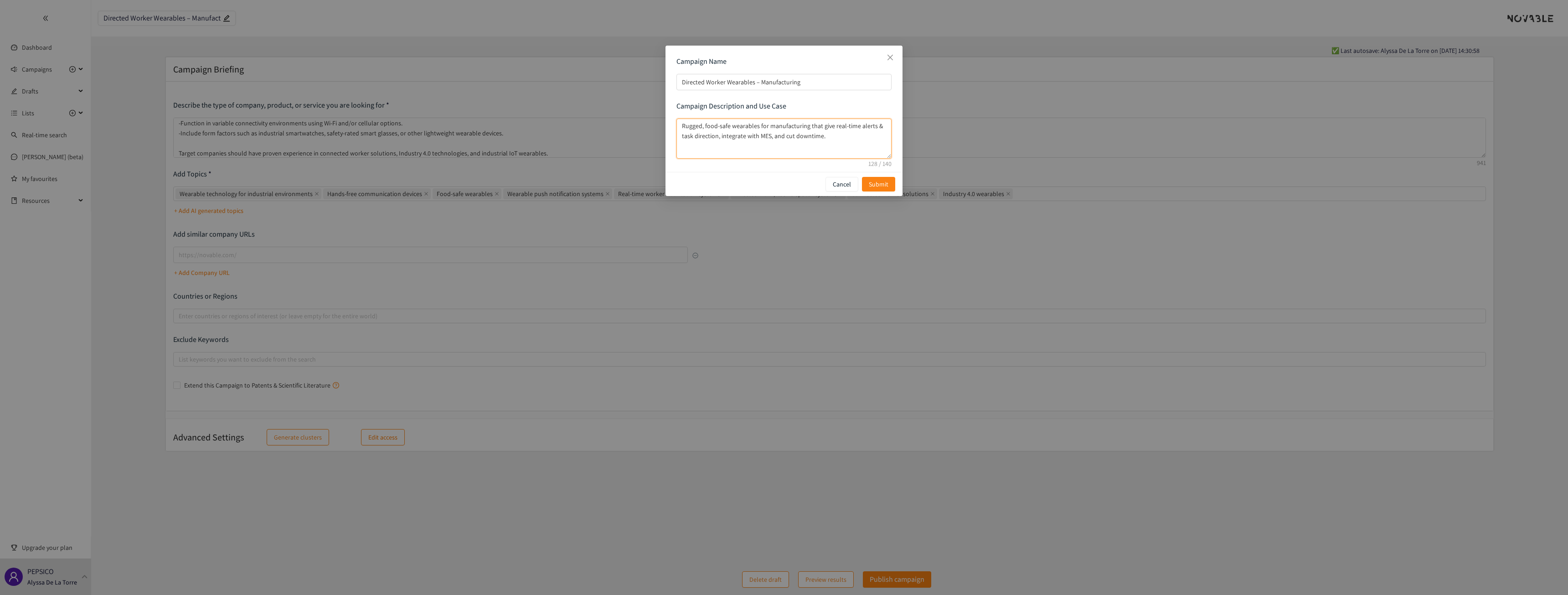
drag, startPoint x: 834, startPoint y: 135, endPoint x: 590, endPoint y: 90, distance: 248.1
click at [590, 90] on div "Campaign Name Directed Worker Wearables – Manufacturing Campaign Description an…" at bounding box center [784, 297] width 1568 height 595
paste textarea "boost response speed"
type textarea "Rugged, food-safe wearables for manufacturing that give real-time alerts & task…"
click at [774, 183] on span "Submit" at bounding box center [878, 184] width 19 height 10
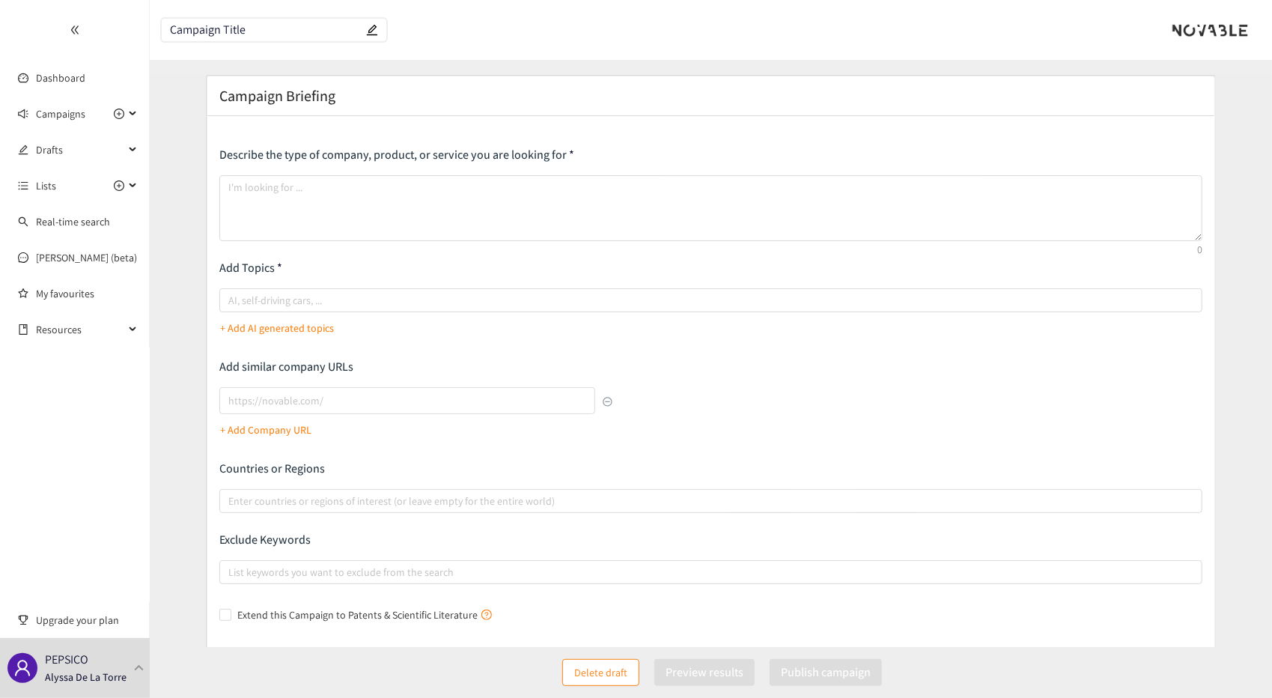
click at [87, 31] on div at bounding box center [74, 30] width 149 height 60
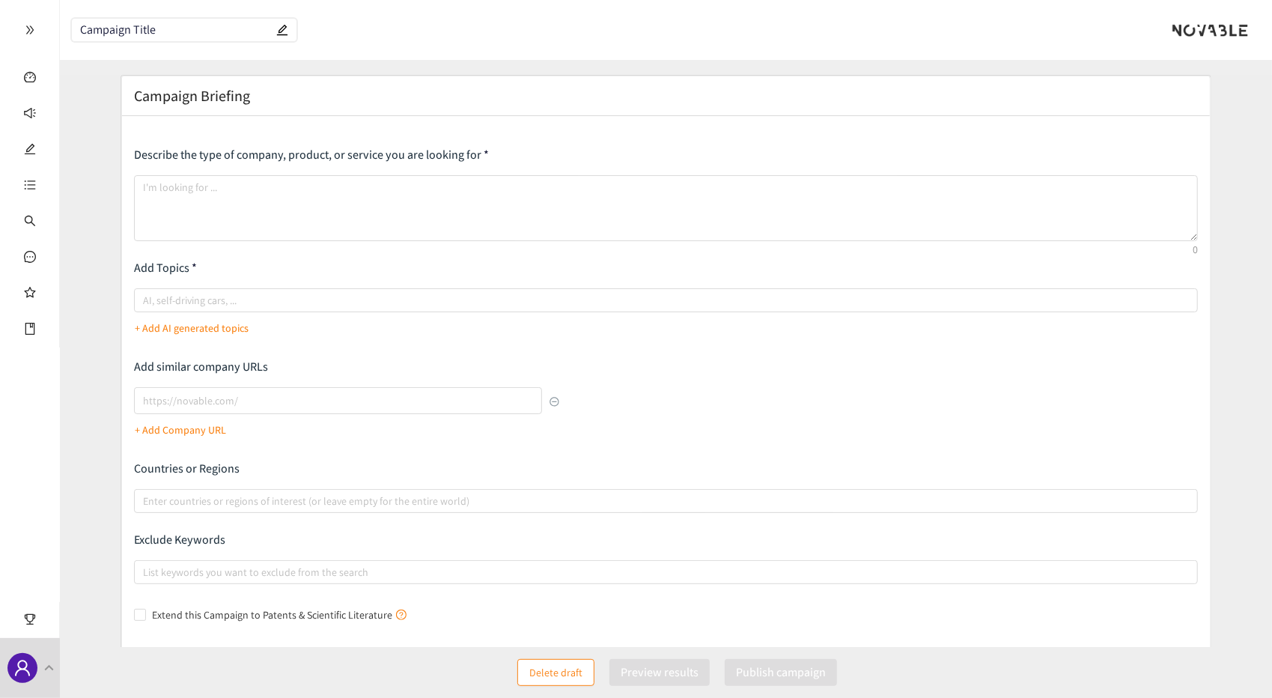
click at [1195, 33] on div at bounding box center [1211, 29] width 76 height 15
click at [21, 30] on div at bounding box center [29, 30] width 59 height 60
